Goal: Task Accomplishment & Management: Complete application form

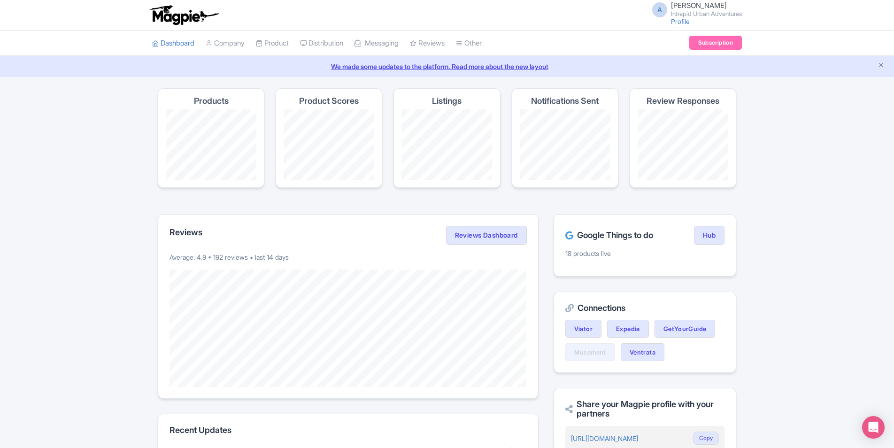
click at [676, 5] on span "[PERSON_NAME]" at bounding box center [699, 5] width 56 height 9
click at [688, 43] on link "Users" at bounding box center [696, 45] width 89 height 15
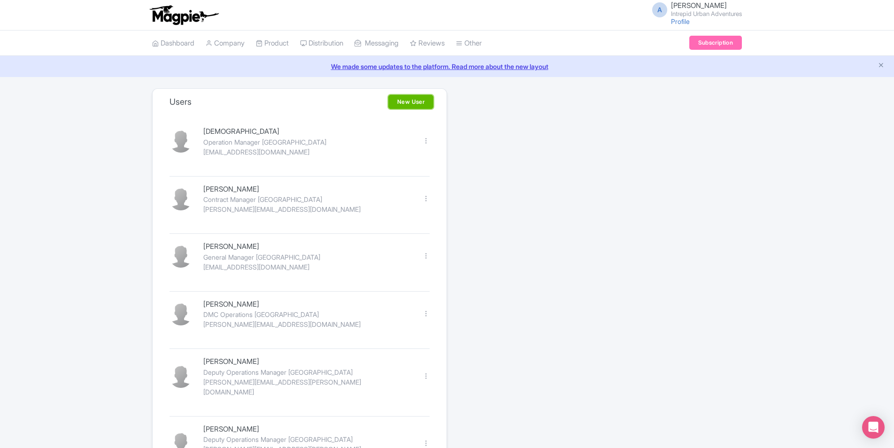
click at [414, 101] on link "New User" at bounding box center [410, 102] width 45 height 14
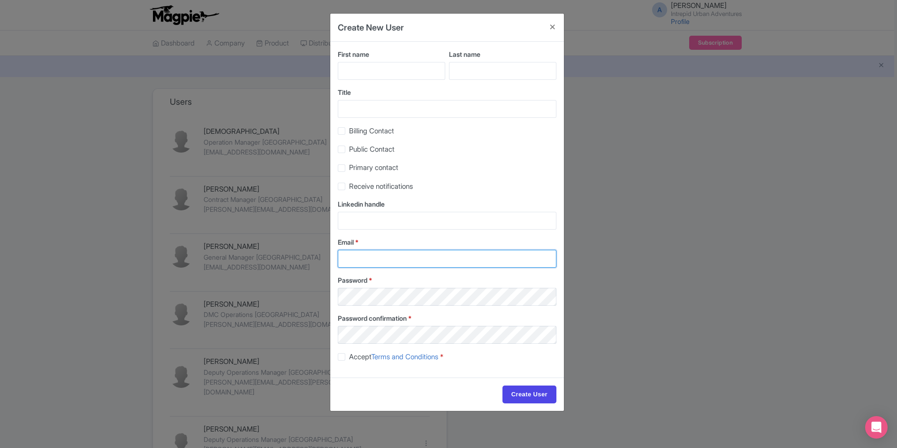
type input "An.Nguyen@intrepidtravel.com"
click at [391, 74] on input "First name" at bounding box center [391, 71] width 107 height 18
drag, startPoint x: 371, startPoint y: 73, endPoint x: 402, endPoint y: 74, distance: 31.5
click at [371, 73] on input "First name" at bounding box center [391, 71] width 107 height 18
paste input "Fernando Rodriguez"
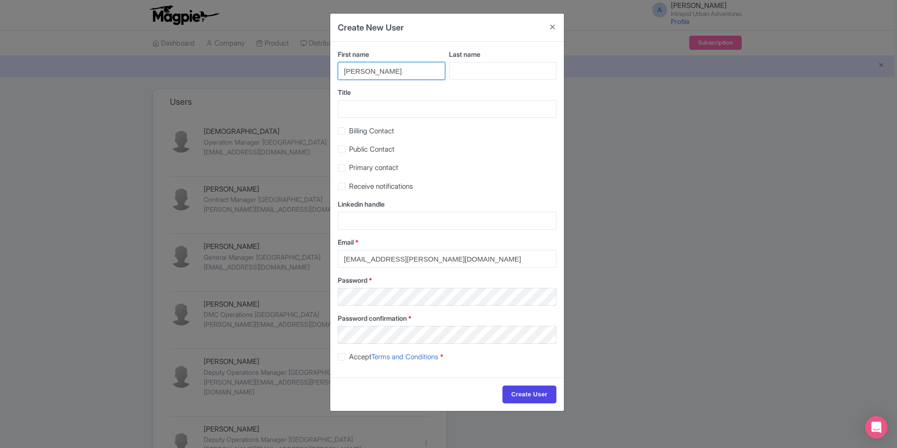
click at [390, 74] on input "Fernando Rodriguez" at bounding box center [391, 71] width 107 height 18
type input "Fernando"
click at [483, 73] on input "Last name" at bounding box center [502, 71] width 107 height 18
paste input "Rodriguez"
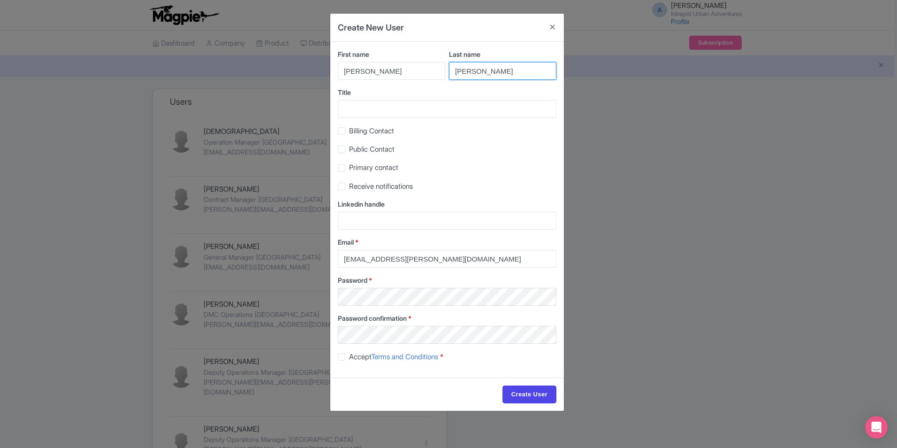
type input "Rodriguez"
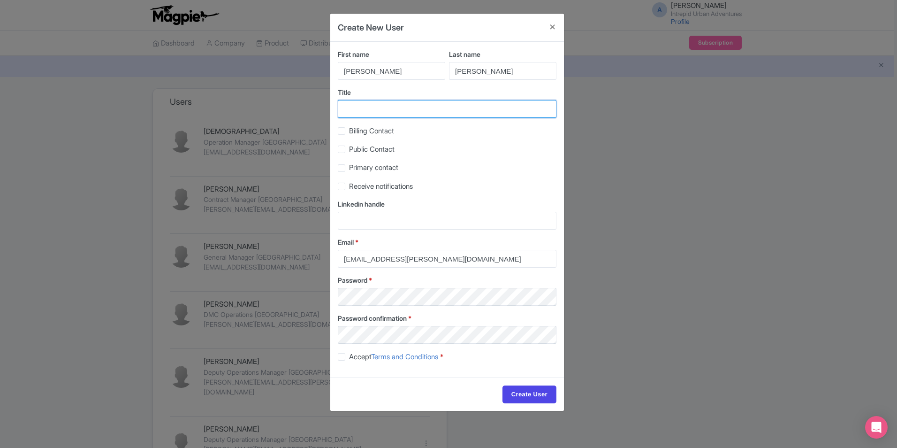
click at [368, 113] on input "Title" at bounding box center [447, 109] width 219 height 18
type input "Ops Peru"
click at [0, 0] on html "A An Nguyen Intrepid Urban Adventures Profile Users Settings Sign out Dashboard…" at bounding box center [448, 224] width 897 height 448
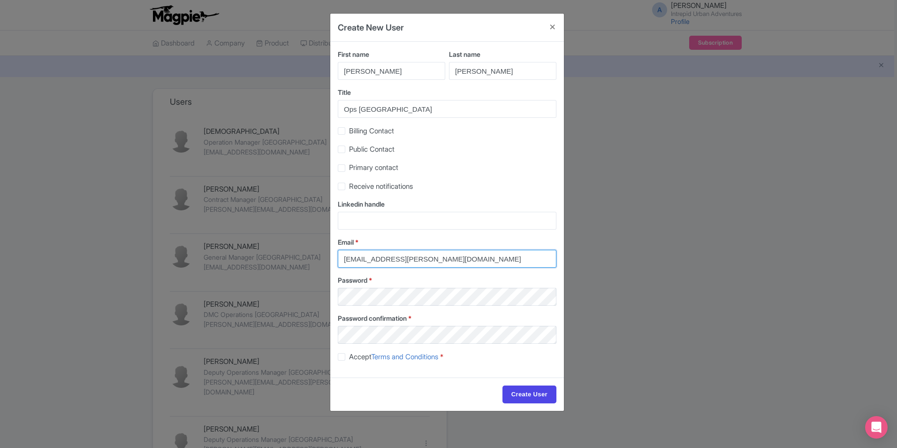
drag, startPoint x: 448, startPoint y: 255, endPoint x: 221, endPoint y: 237, distance: 228.4
click at [232, 239] on div "Create New User First name Fernando Last name Rodriguez Title Ops Peru Billing …" at bounding box center [448, 224] width 897 height 448
paste input "fernando.rodriguez"
type input "fernando.rodriguez@intrepidtravel.com"
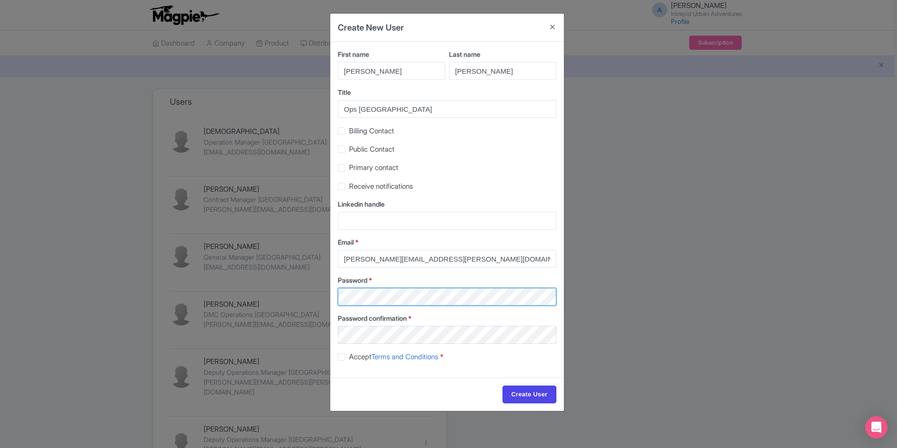
click at [290, 293] on div "Create New User First name Fernando Last name Rodriguez Title Ops Peru Billing …" at bounding box center [448, 224] width 897 height 448
click at [536, 271] on div "First name Fernando Last name Rodriguez Title Ops Peru Billing Contact Public C…" at bounding box center [447, 210] width 234 height 336
click at [349, 356] on label "Accept Terms and Conditions *" at bounding box center [396, 357] width 94 height 11
click at [349, 356] on input "Accept Terms and Conditions *" at bounding box center [352, 354] width 6 height 6
checkbox input "true"
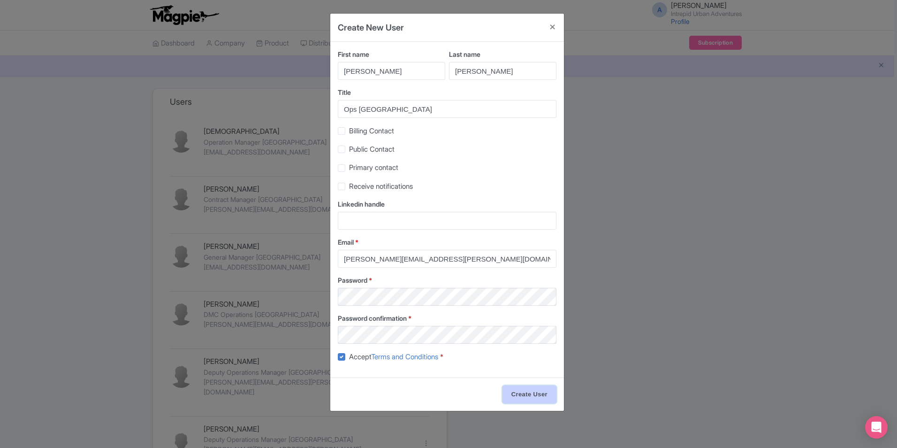
click at [517, 392] on input "Create User" at bounding box center [530, 394] width 54 height 18
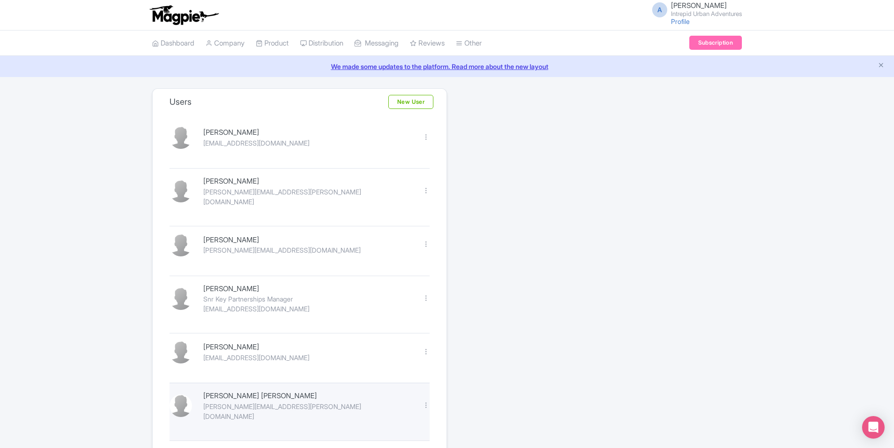
click at [267, 406] on div "Juan Sanchez juan.sanchez@intrepidtravel.com Edit Delete" at bounding box center [299, 412] width 260 height 58
click at [269, 401] on div "juan.sanchez@intrepidtravel.com" at bounding box center [307, 411] width 208 height 20
click at [425, 401] on div at bounding box center [425, 404] width 7 height 7
click at [366, 414] on link "Edit" at bounding box center [384, 421] width 89 height 15
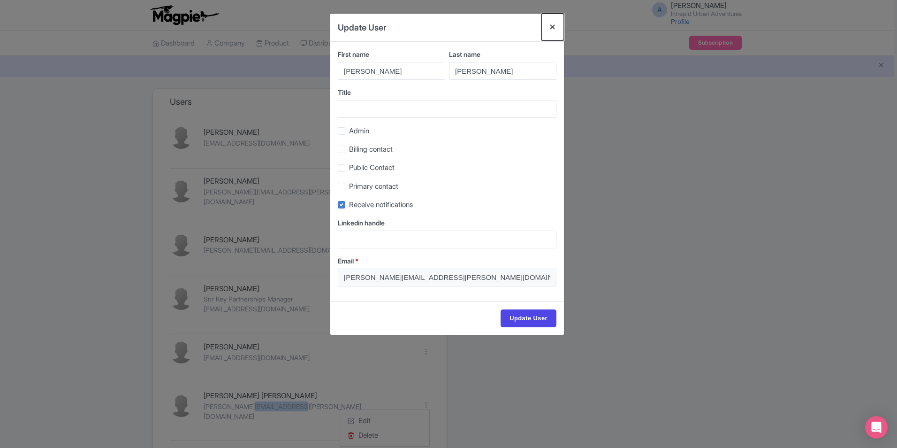
click at [552, 25] on button "Close" at bounding box center [553, 27] width 23 height 27
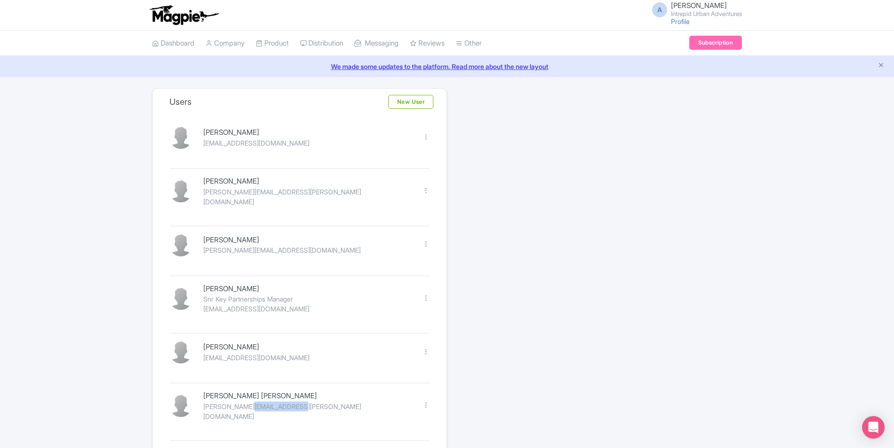
scroll to position [235, 0]
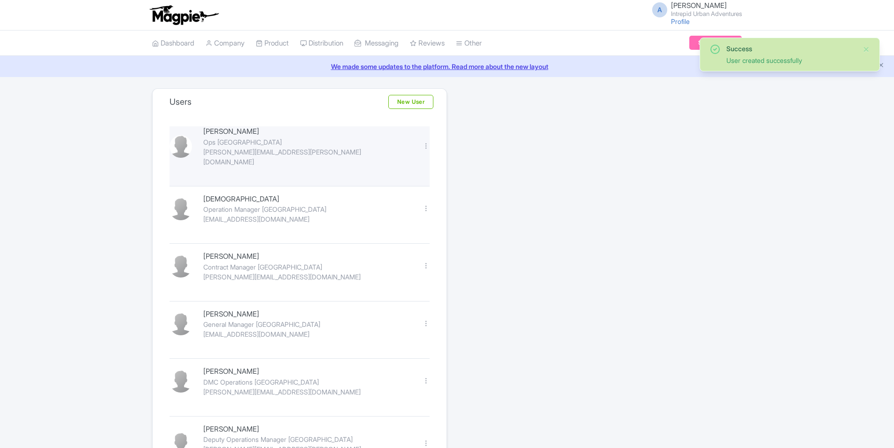
click at [275, 155] on div "[PERSON_NAME][EMAIL_ADDRESS][PERSON_NAME][DOMAIN_NAME]" at bounding box center [307, 157] width 208 height 20
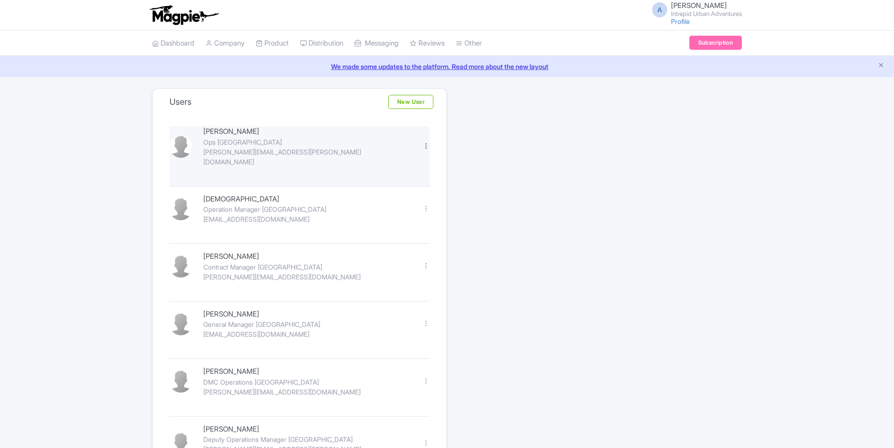
click at [424, 142] on div at bounding box center [425, 145] width 7 height 7
click at [389, 158] on link "Edit" at bounding box center [384, 161] width 89 height 15
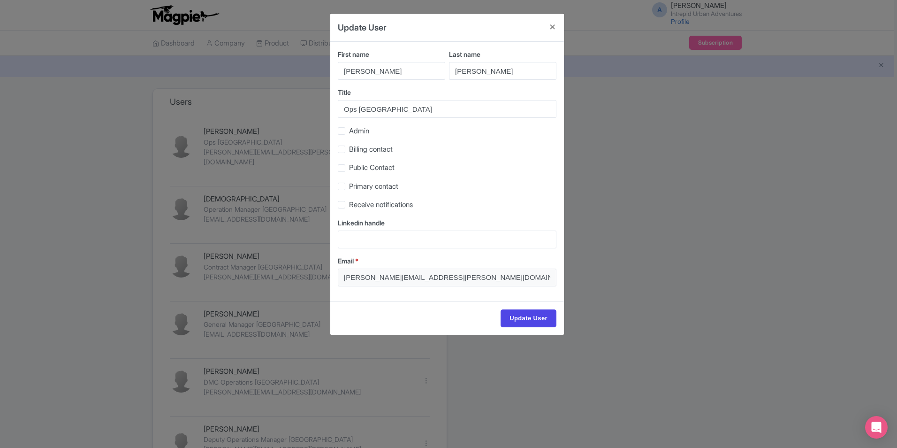
click at [349, 205] on label "Receive notifications" at bounding box center [381, 204] width 64 height 11
click at [349, 205] on input "Receive notifications" at bounding box center [352, 202] width 6 height 6
checkbox input "true"
click at [522, 314] on input "Update User" at bounding box center [529, 318] width 56 height 18
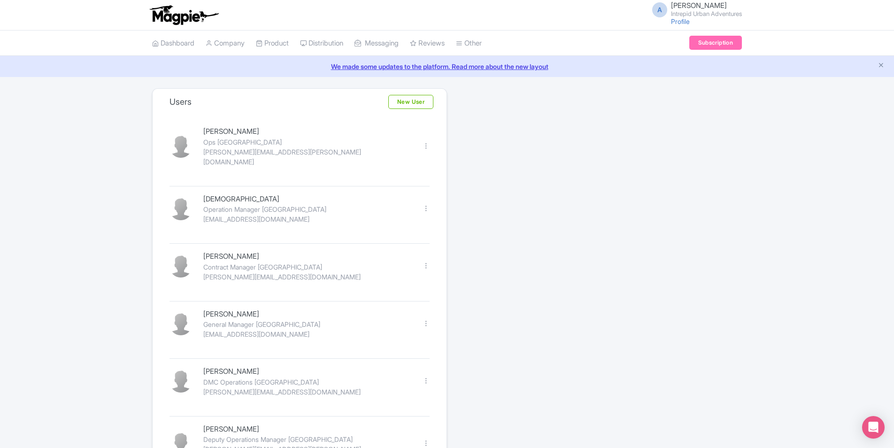
click at [674, 2] on span "An Nguyen" at bounding box center [699, 5] width 56 height 9
click at [685, 71] on link "Sign out" at bounding box center [696, 73] width 89 height 15
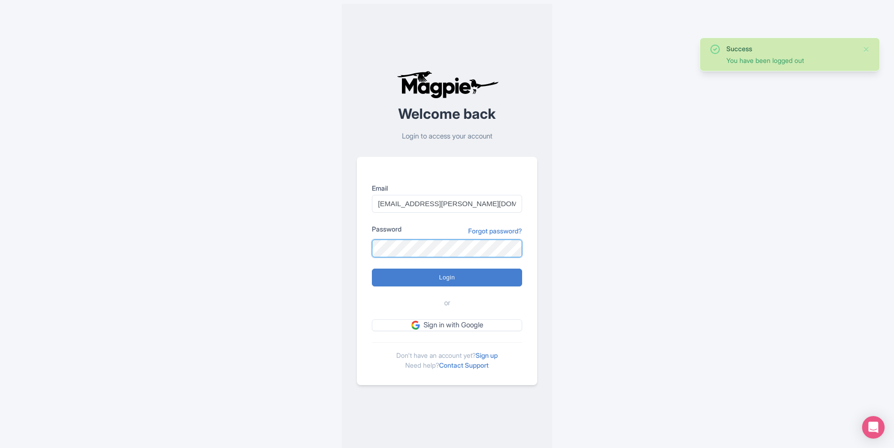
click at [215, 251] on div "Success You have been logged out Welcome back Login to access your account Emai…" at bounding box center [446, 227] width 601 height 455
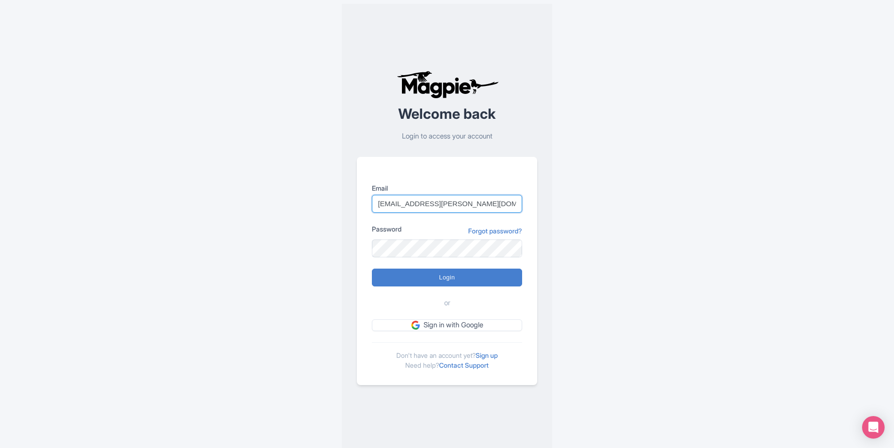
drag, startPoint x: 485, startPoint y: 205, endPoint x: 236, endPoint y: 207, distance: 249.2
click at [262, 207] on div "Success You have been logged out Welcome back Login to access your account Emai…" at bounding box center [446, 227] width 601 height 455
paste input "[PERSON_NAME].[PERSON_NAME]"
type input "[PERSON_NAME][EMAIL_ADDRESS][PERSON_NAME][DOMAIN_NAME]"
click at [448, 280] on input "Login" at bounding box center [447, 277] width 150 height 18
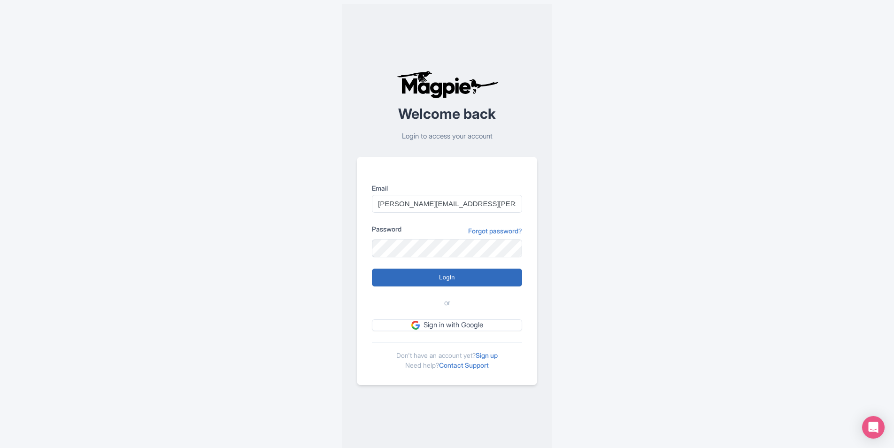
type input "Logging in..."
click at [478, 208] on input "[PERSON_NAME][EMAIL_ADDRESS][PERSON_NAME][DOMAIN_NAME]" at bounding box center [447, 204] width 150 height 18
click at [478, 208] on input "fernando.rodriguez@intrepidtravel.com" at bounding box center [447, 204] width 150 height 18
click at [312, 233] on div "Error There was an error logging in Welcome back Login to access your account E…" at bounding box center [446, 227] width 601 height 455
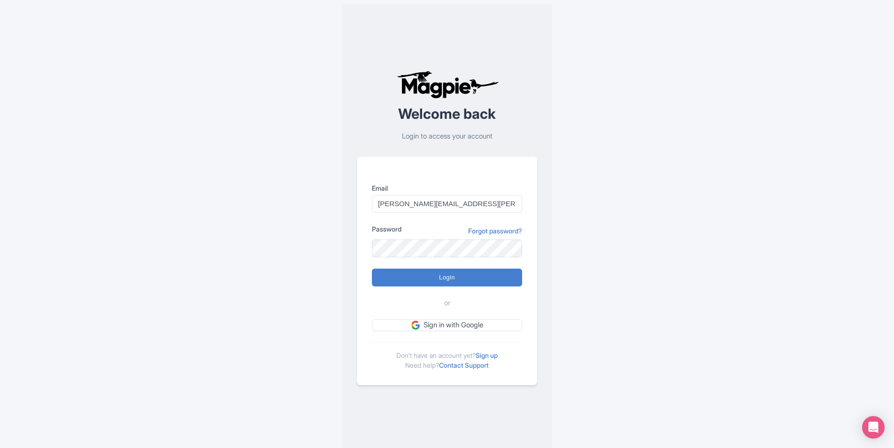
click at [590, 195] on div "Error There was an error logging in Welcome back Login to access your account E…" at bounding box center [446, 227] width 601 height 455
click at [460, 278] on input "Login" at bounding box center [447, 277] width 150 height 18
type input "Logging in..."
click at [788, 81] on div "Error There was an error logging in Welcome back Login to access your account E…" at bounding box center [447, 227] width 894 height 455
click at [372, 278] on input "Login" at bounding box center [447, 277] width 150 height 18
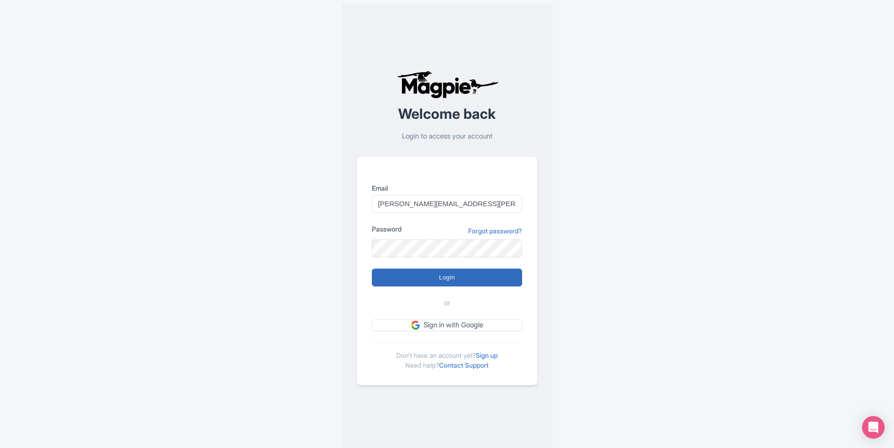
type input "Logging in..."
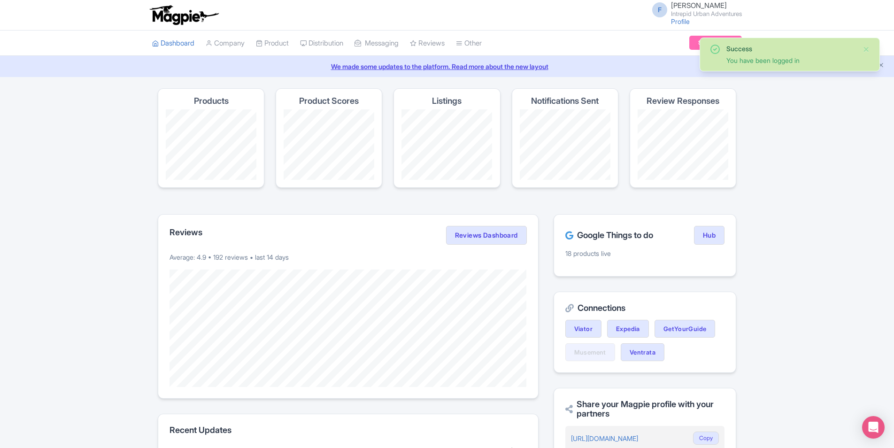
click at [864, 166] on div "Success You have been logged in Magpie recommends Look into TUI Musement as a d…" at bounding box center [447, 385] width 894 height 595
click at [868, 56] on div "Success You have been logged in" at bounding box center [789, 55] width 161 height 22
click at [867, 49] on button "Close" at bounding box center [866, 49] width 8 height 11
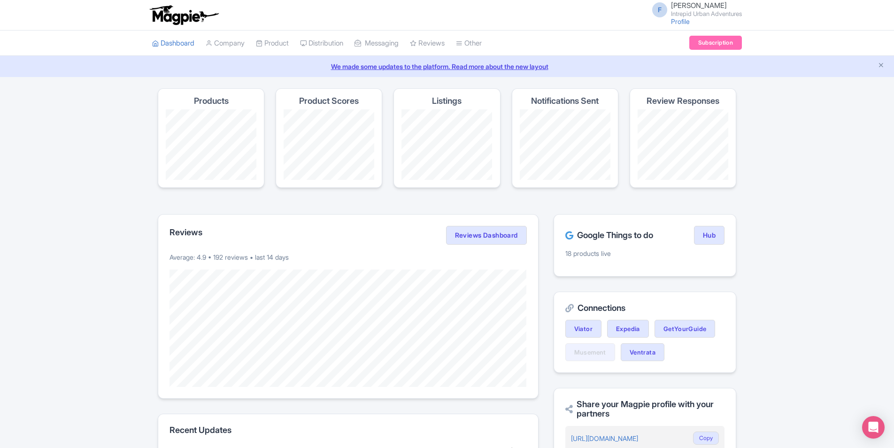
click at [708, 7] on span "[PERSON_NAME]" at bounding box center [699, 5] width 56 height 9
click at [700, 70] on link "Sign out" at bounding box center [696, 73] width 89 height 15
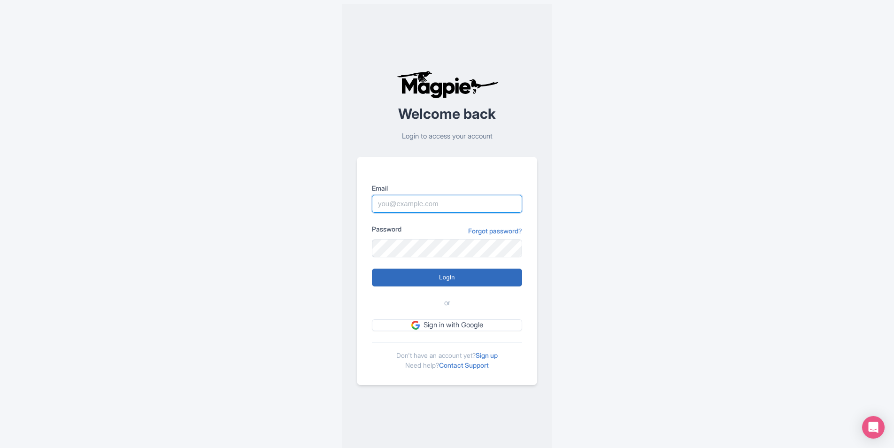
type input "[EMAIL_ADDRESS][PERSON_NAME][DOMAIN_NAME]"
click at [426, 277] on input "Login" at bounding box center [447, 277] width 150 height 18
type input "Logging in..."
